Goal: Task Accomplishment & Management: Use online tool/utility

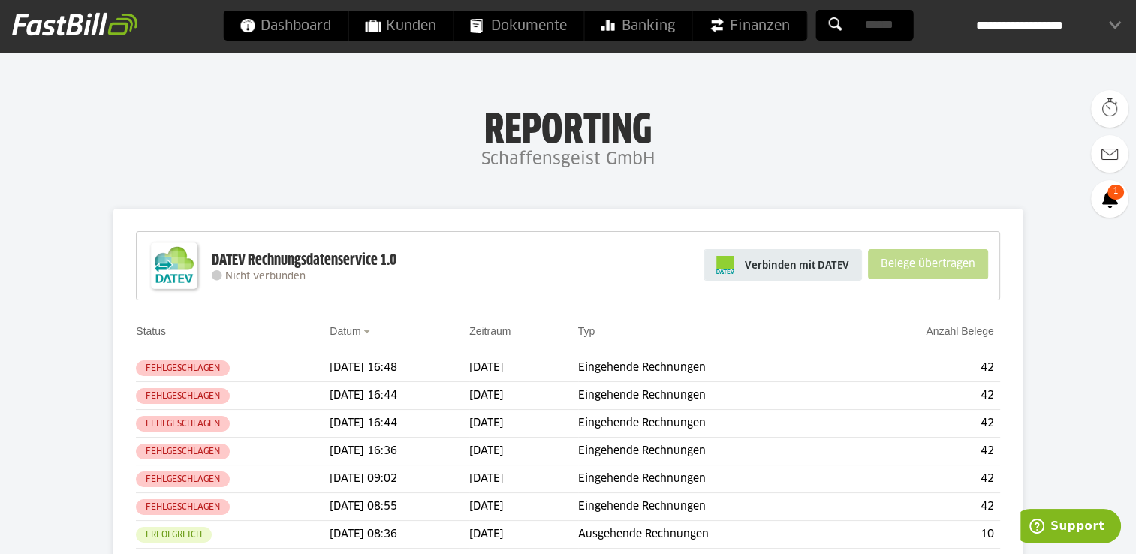
click at [822, 260] on span "Verbinden mit DATEV" at bounding box center [797, 264] width 104 height 15
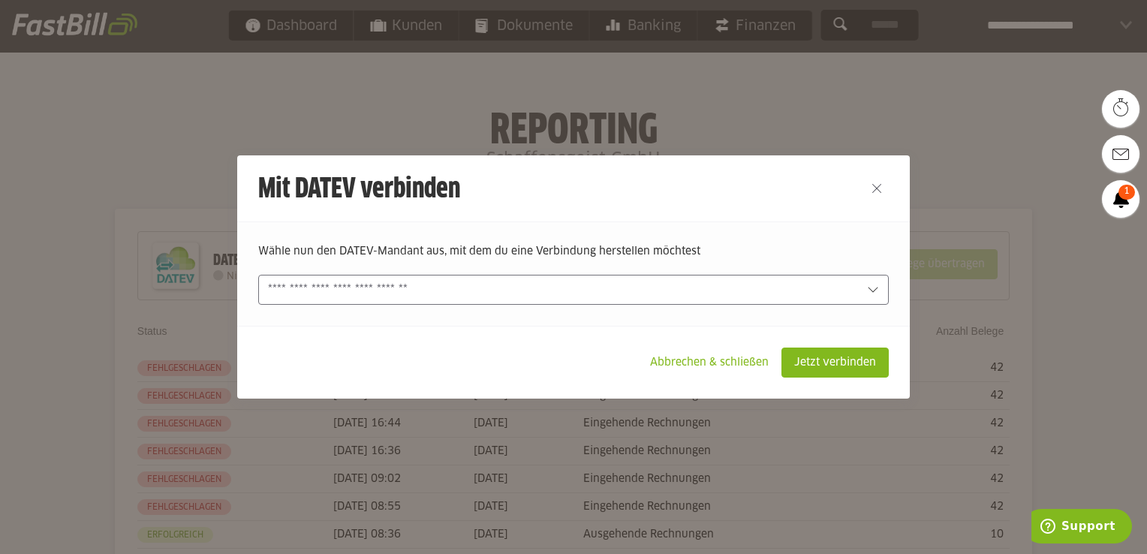
click at [867, 284] on icon at bounding box center [873, 290] width 12 height 12
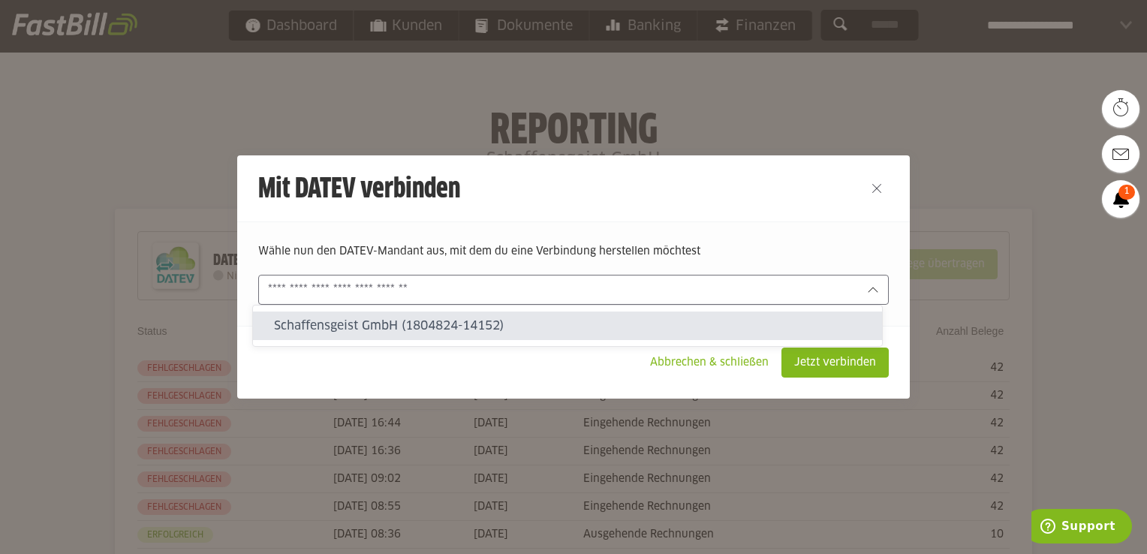
click at [455, 319] on slot "Schaffensgeist GmbH (1804824-14152)" at bounding box center [572, 325] width 596 height 17
type input "**********"
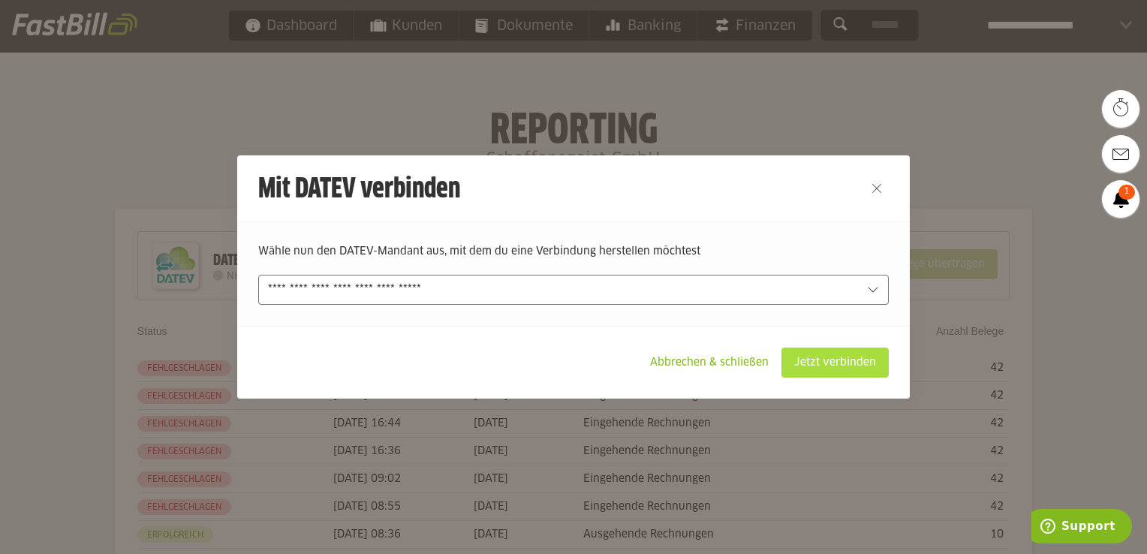
click at [843, 354] on slot "Jetzt verbinden" at bounding box center [835, 362] width 106 height 29
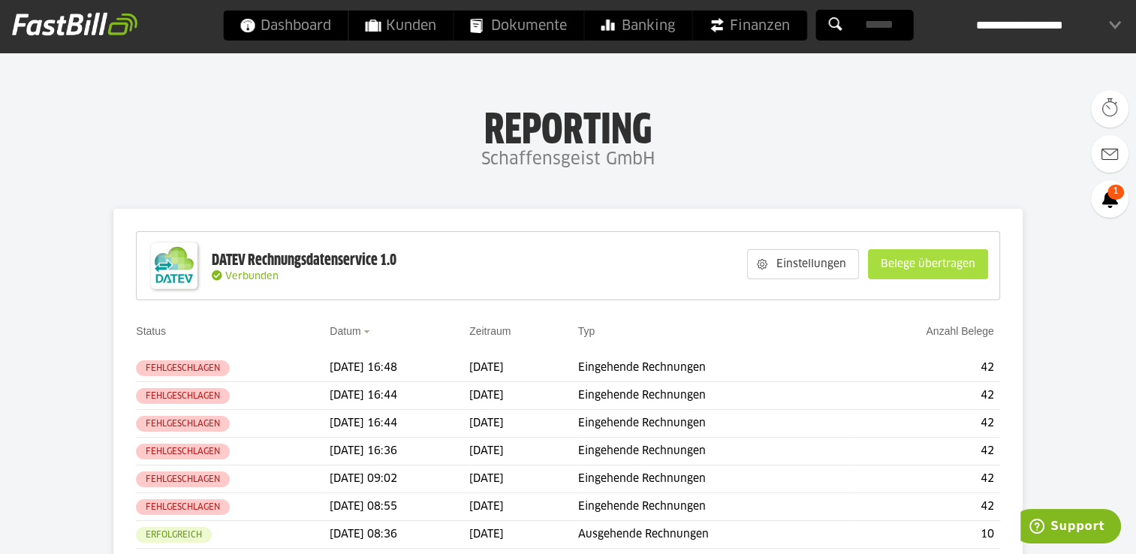
click at [939, 263] on slot "Belege übertragen" at bounding box center [927, 264] width 119 height 29
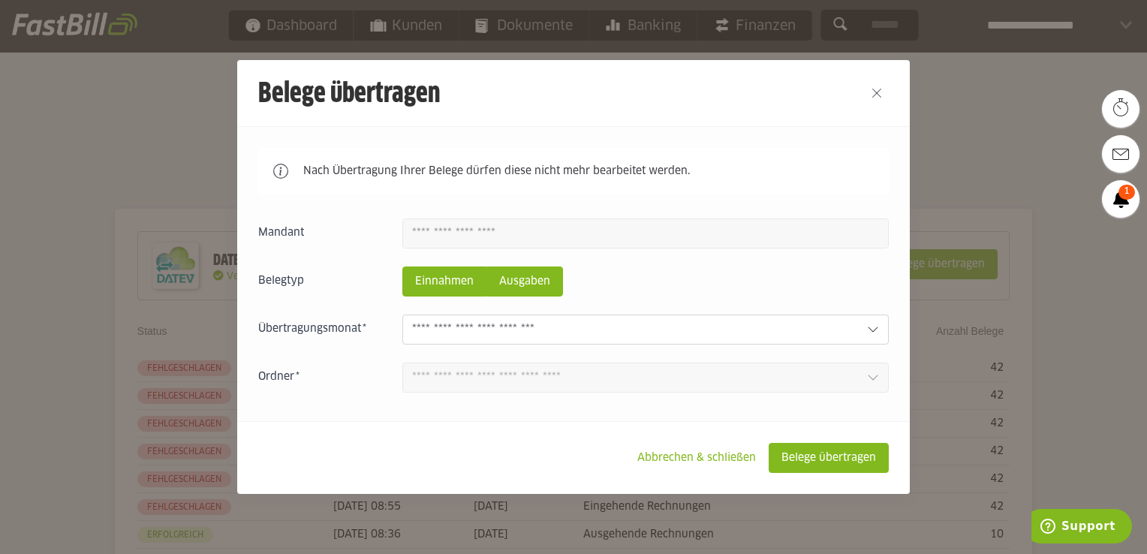
click at [506, 284] on slot "Ausgaben" at bounding box center [524, 281] width 75 height 29
click at [867, 330] on icon at bounding box center [873, 330] width 12 height 12
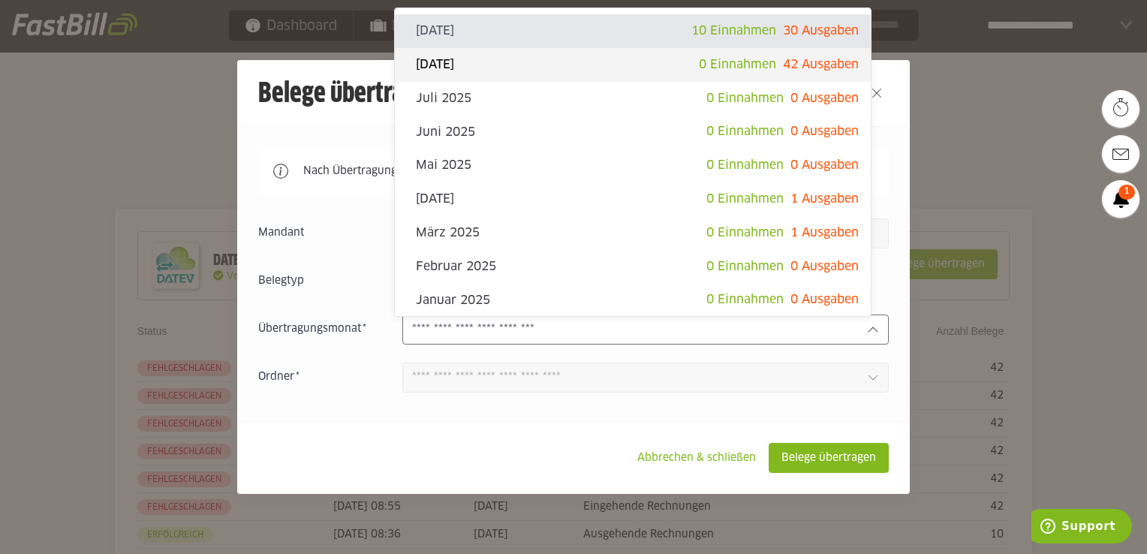
click at [532, 67] on slot "[DATE]" at bounding box center [557, 64] width 283 height 17
type input "**********"
type input "*******"
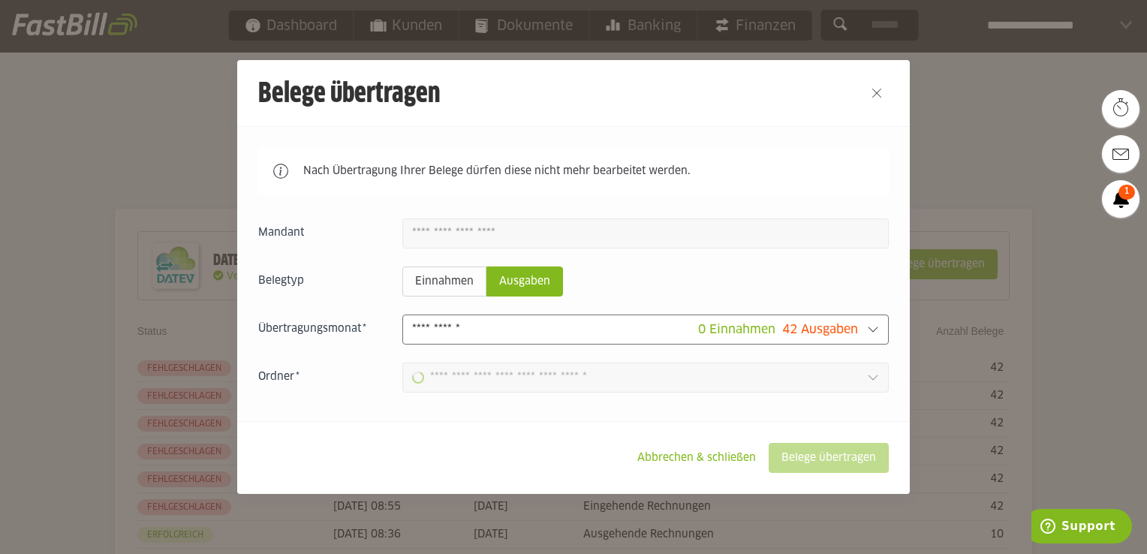
type input "**********"
click at [819, 453] on slot "Belege übertragen" at bounding box center [828, 458] width 119 height 29
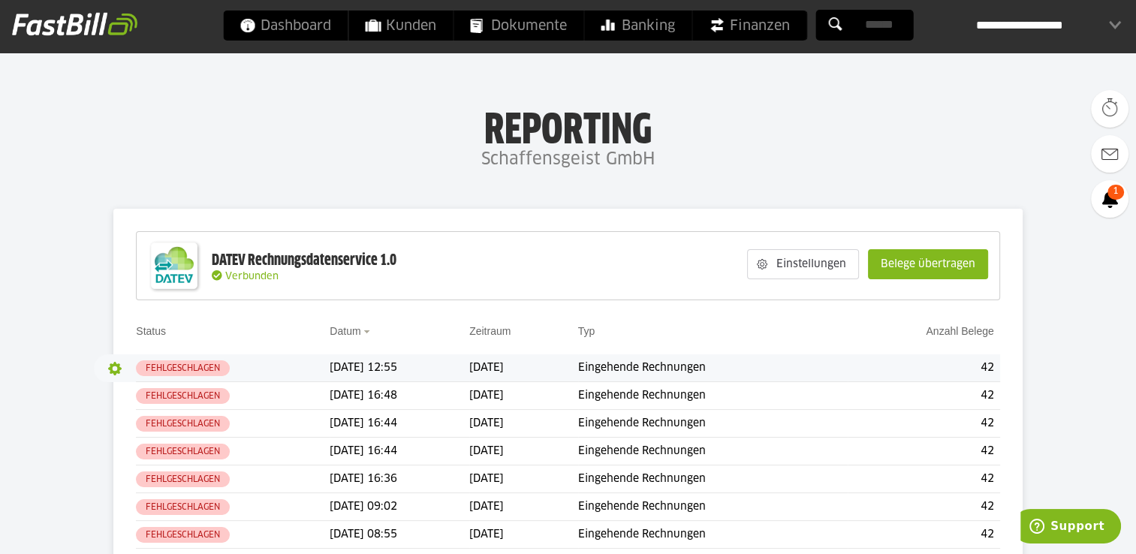
click at [112, 364] on button "button" at bounding box center [115, 369] width 26 height 26
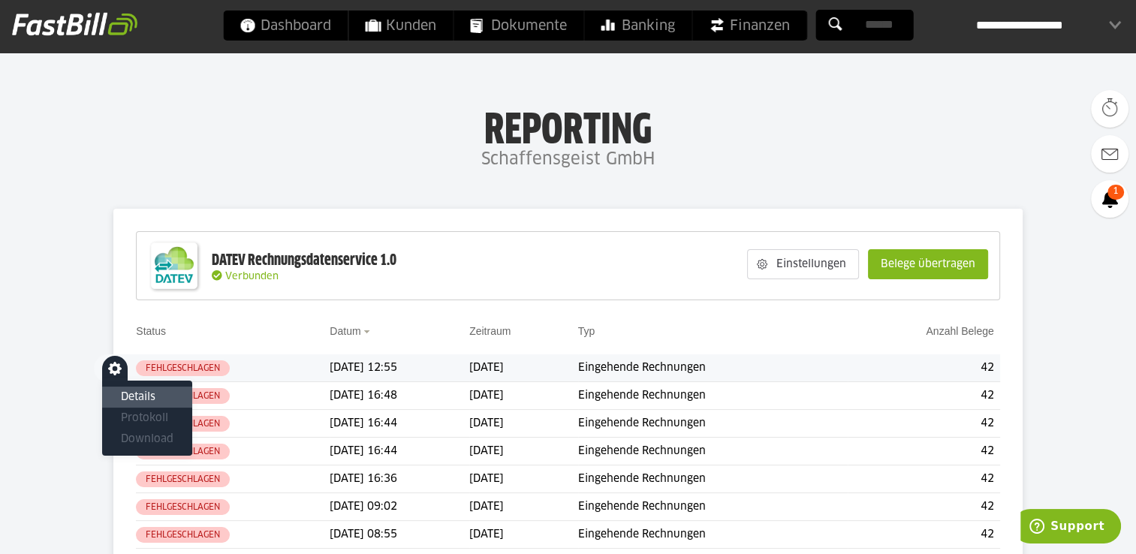
click at [137, 392] on slot "Details" at bounding box center [147, 397] width 53 height 15
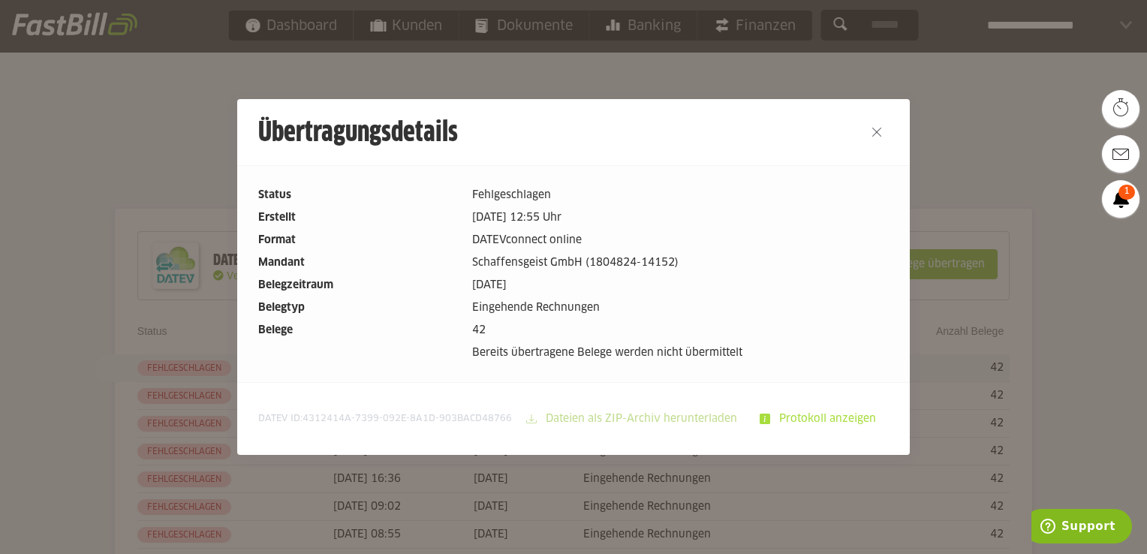
click at [825, 415] on slot "Protokoll anzeigen" at bounding box center [829, 419] width 118 height 29
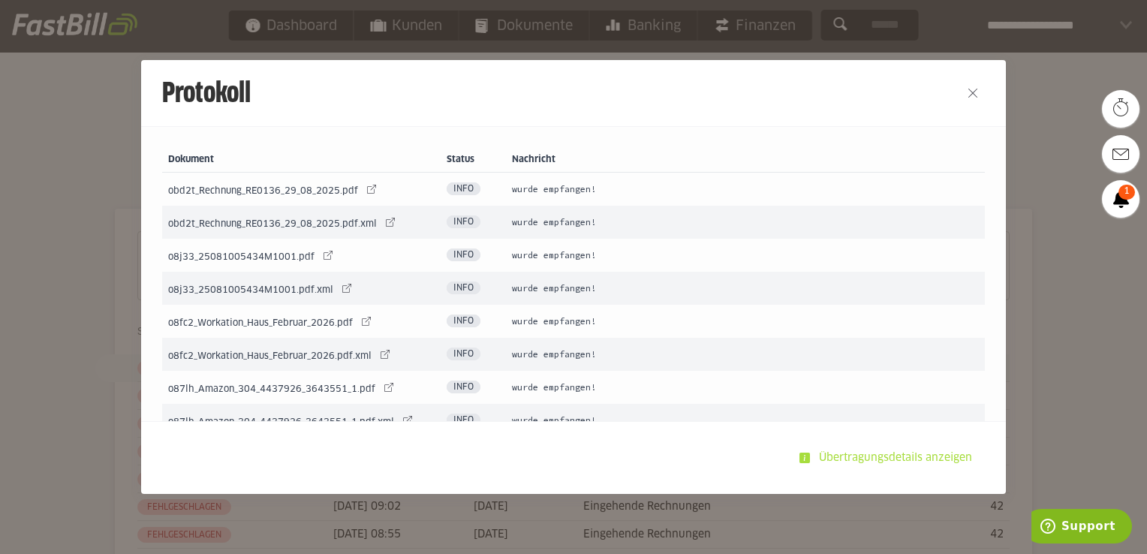
click at [859, 451] on slot "Übertragungsdetails anzeigen" at bounding box center [897, 458] width 174 height 29
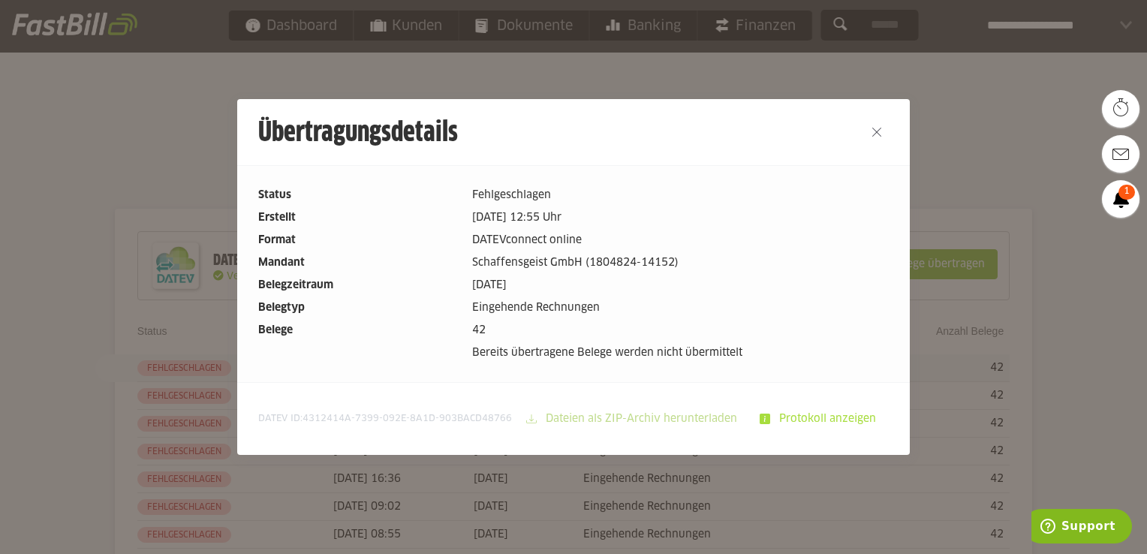
click at [819, 423] on slot "Protokoll anzeigen" at bounding box center [829, 419] width 118 height 29
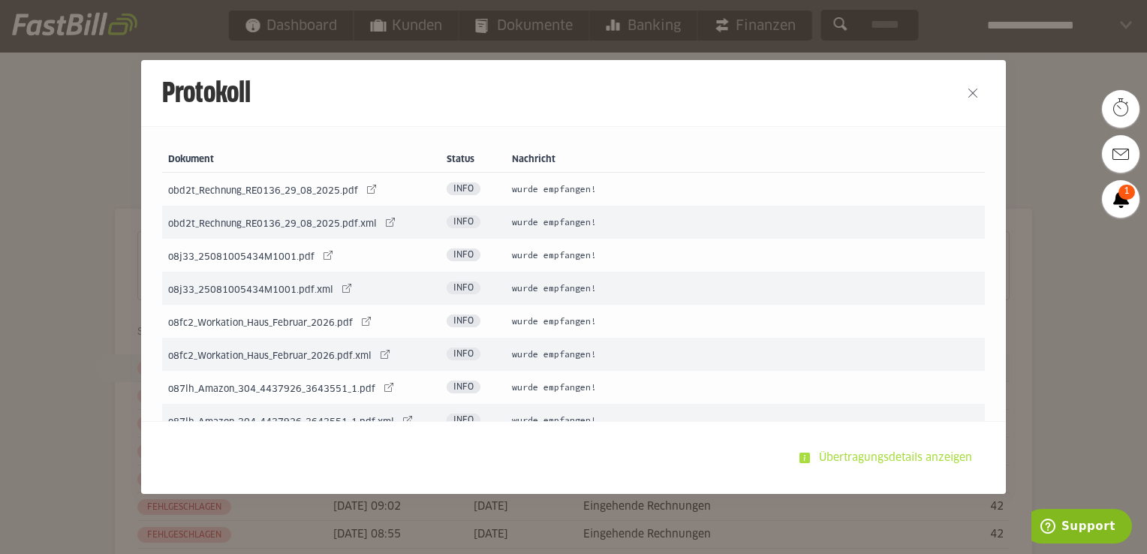
click at [877, 450] on slot "Übertragungsdetails anzeigen" at bounding box center [897, 458] width 174 height 29
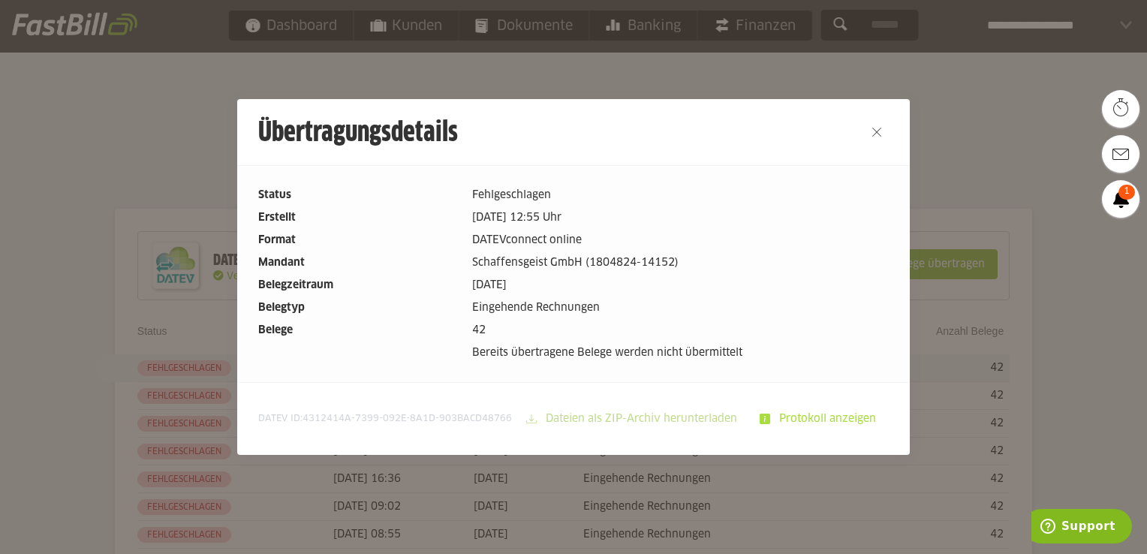
click at [795, 412] on slot "Protokoll anzeigen" at bounding box center [829, 419] width 118 height 29
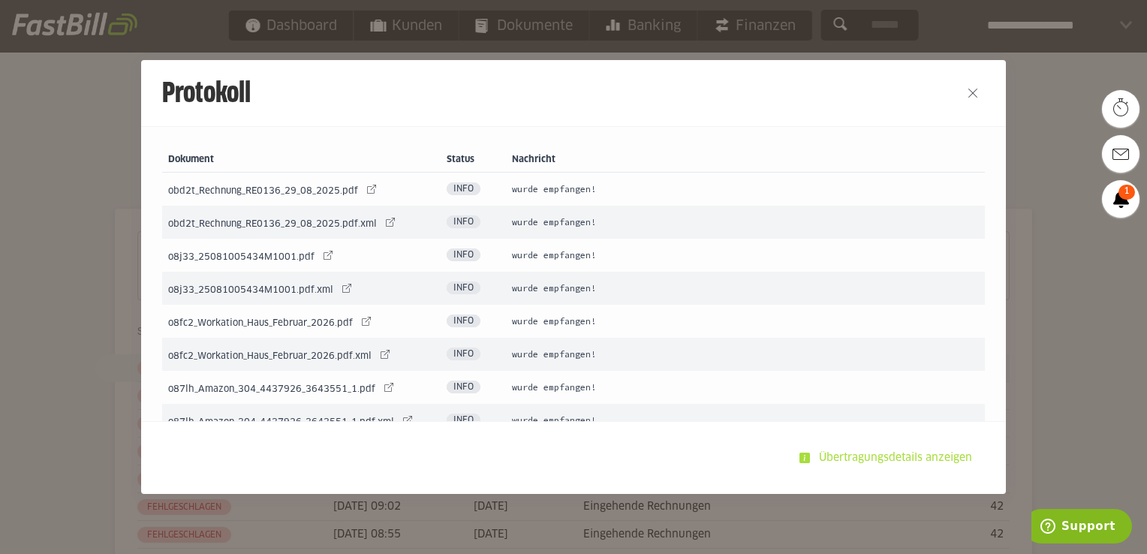
click at [874, 455] on slot "Übertragungsdetails anzeigen" at bounding box center [897, 458] width 174 height 29
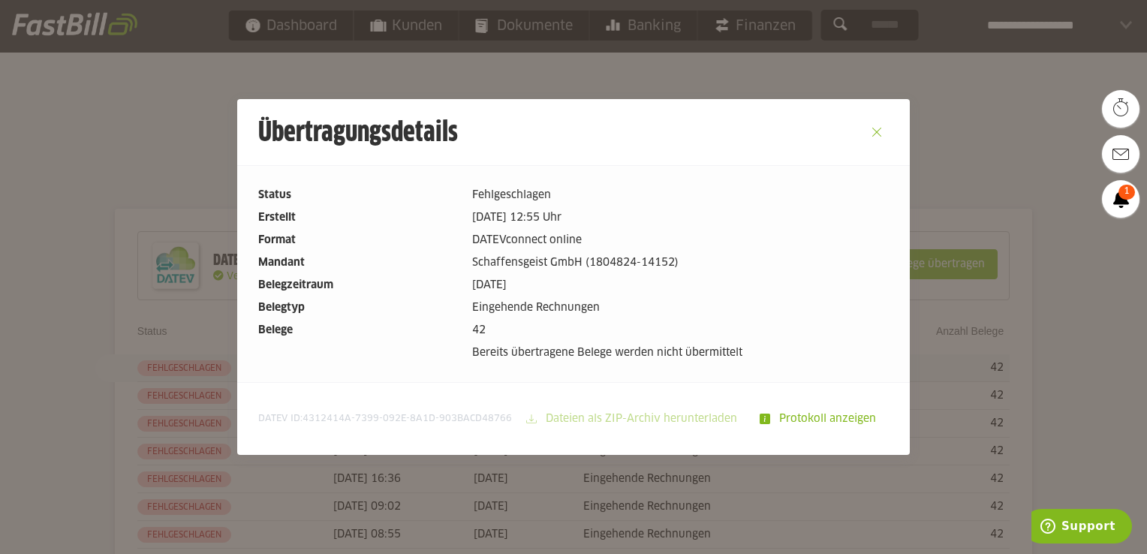
click at [874, 133] on button "Close" at bounding box center [877, 132] width 24 height 24
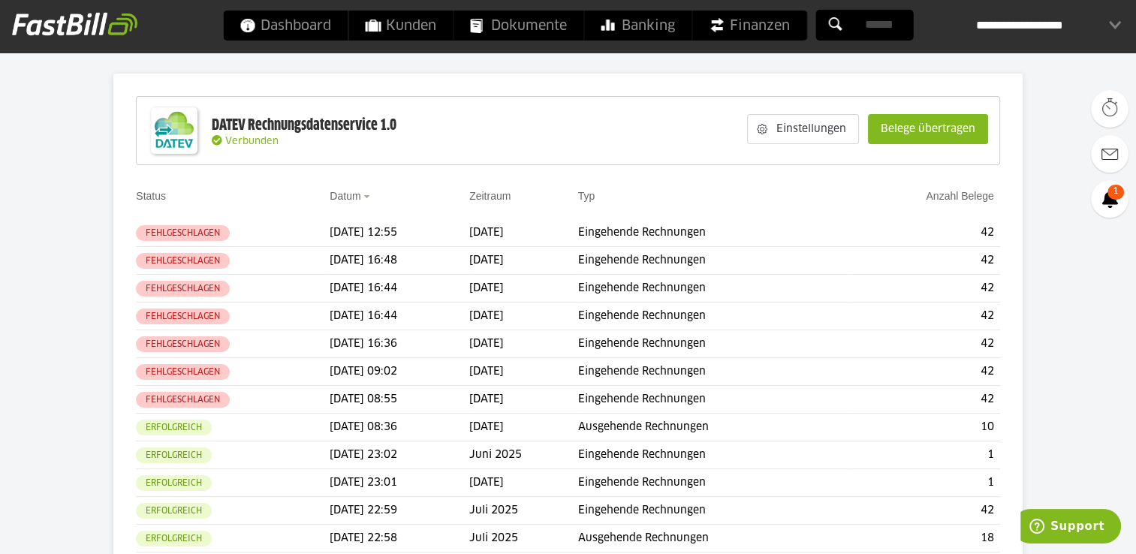
scroll to position [198, 0]
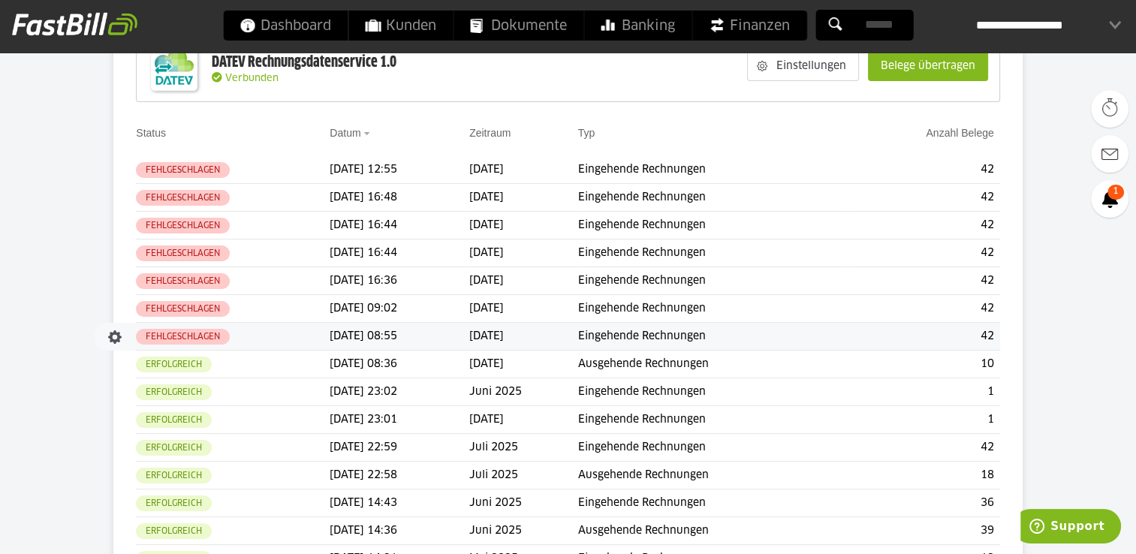
click at [0, 0] on slot "Fehlgeschlagen" at bounding box center [0, 0] width 0 height 0
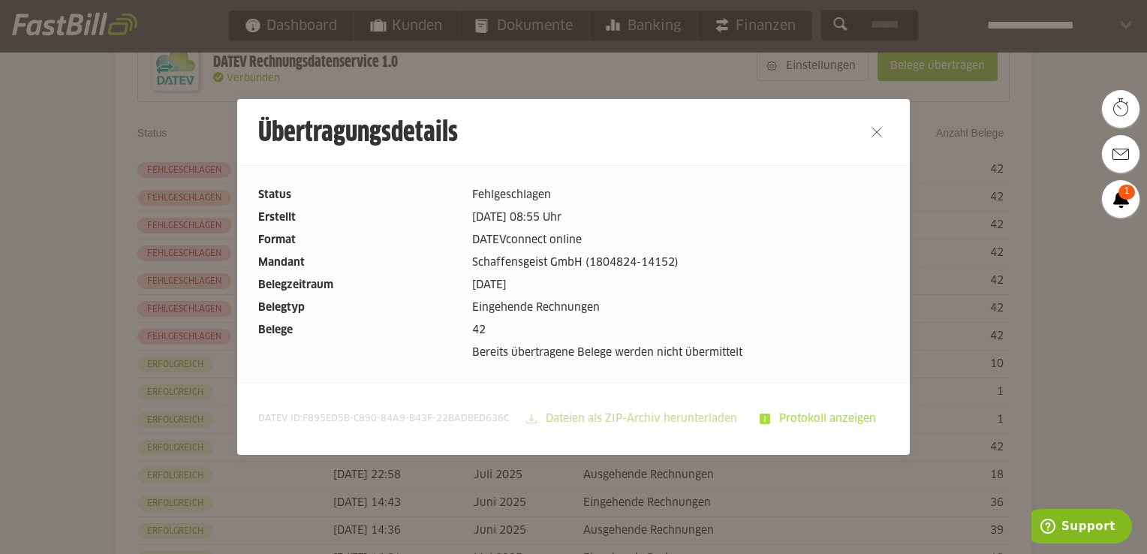
click at [805, 415] on slot "Protokoll anzeigen" at bounding box center [829, 419] width 118 height 29
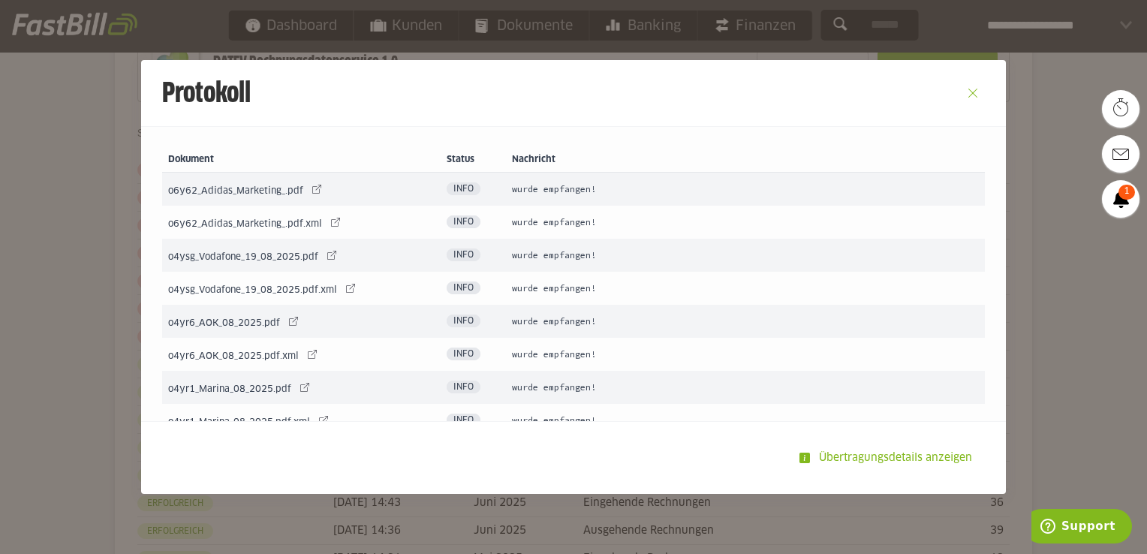
click at [963, 94] on button "Close" at bounding box center [973, 93] width 24 height 24
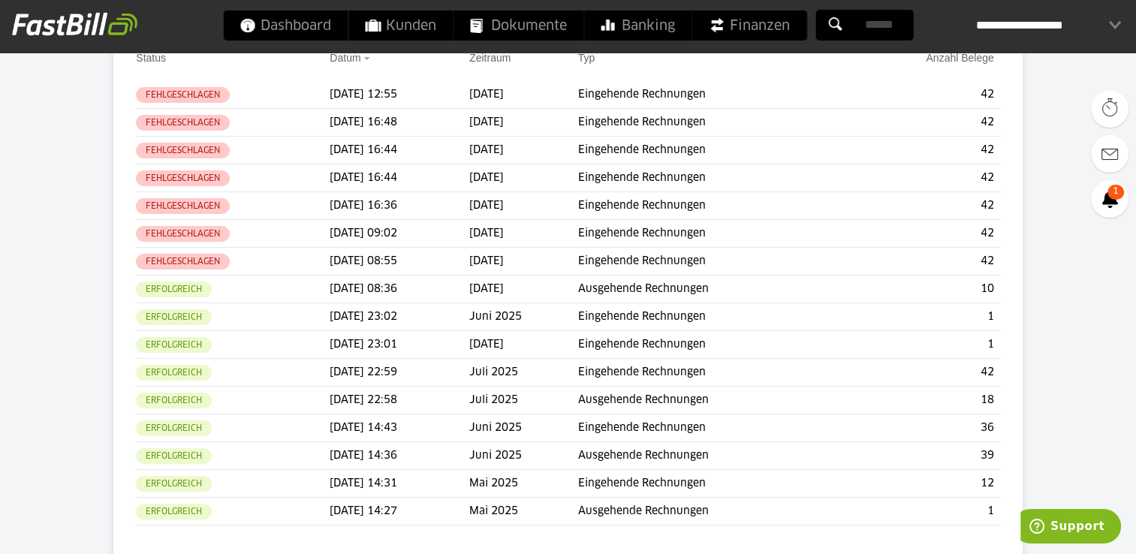
scroll to position [186, 0]
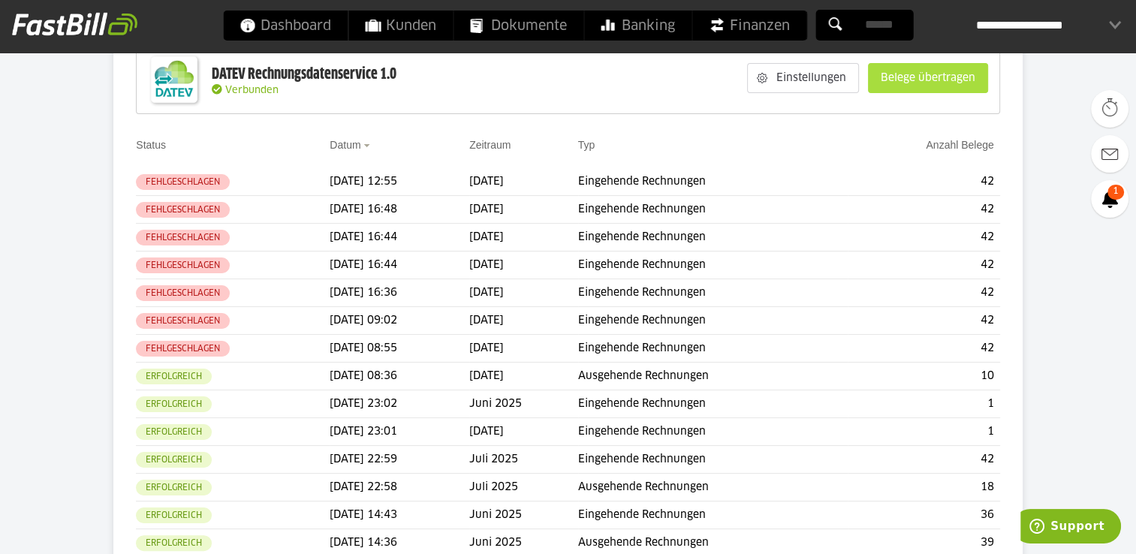
click at [931, 78] on slot "Belege übertragen" at bounding box center [927, 78] width 119 height 29
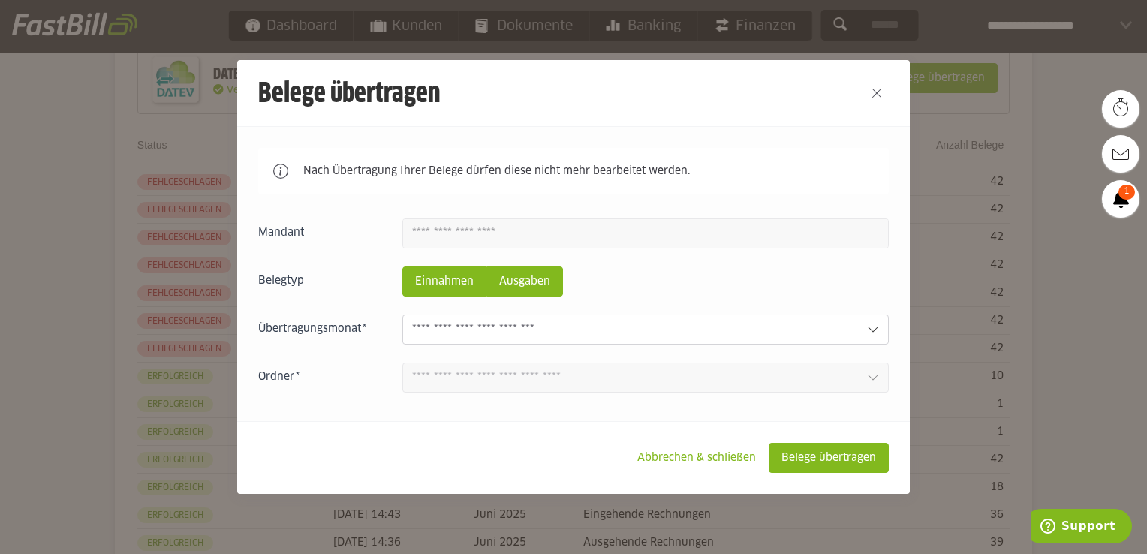
click at [511, 284] on slot "Ausgaben" at bounding box center [524, 281] width 75 height 29
click at [709, 451] on slot "Abbrechen & schließen" at bounding box center [696, 458] width 143 height 29
